Goal: Task Accomplishment & Management: Manage account settings

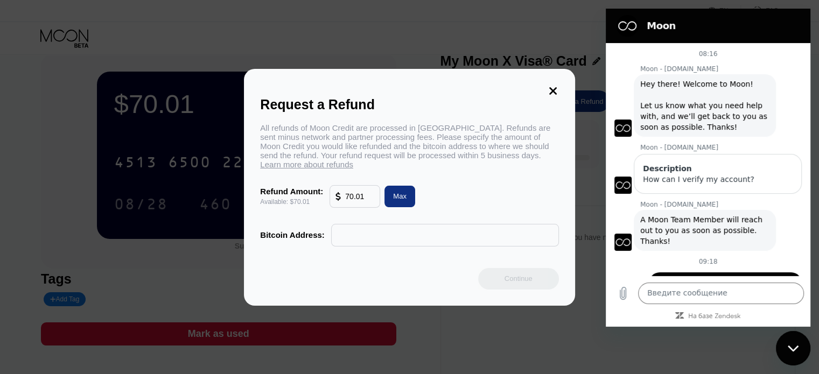
scroll to position [58, 0]
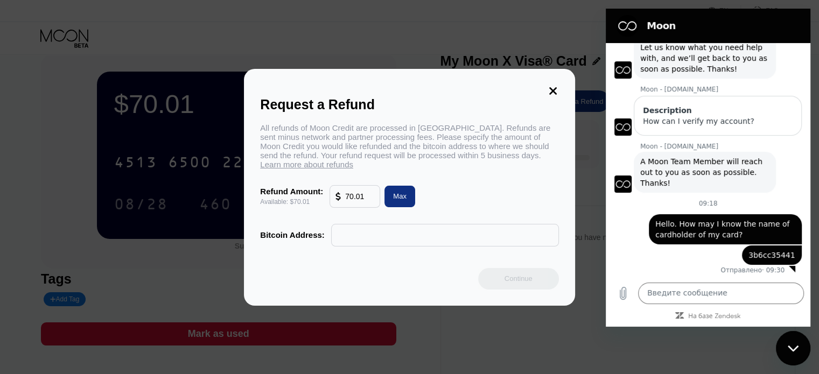
click at [551, 87] on icon at bounding box center [553, 91] width 8 height 8
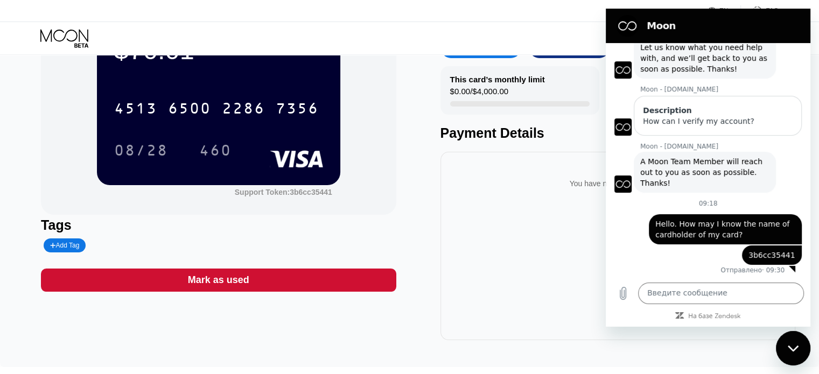
scroll to position [0, 0]
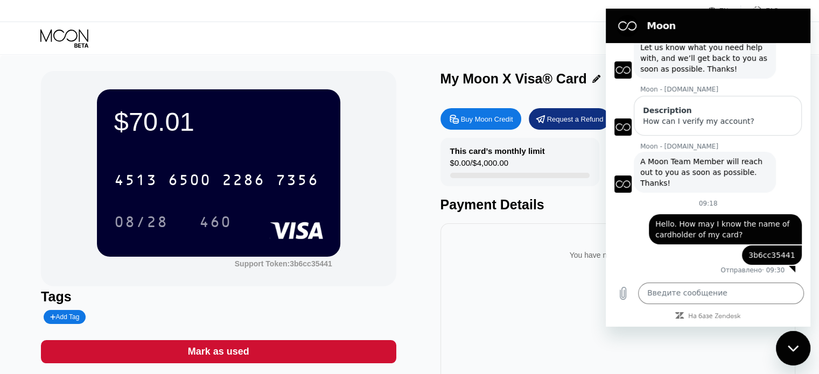
click at [788, 353] on div "Закрыть окно обмена сообщениями" at bounding box center [793, 348] width 32 height 32
